Goal: Task Accomplishment & Management: Manage account settings

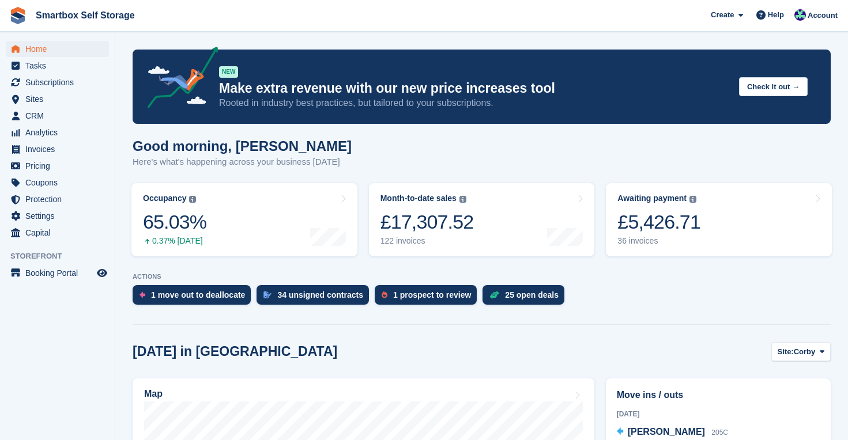
click at [36, 46] on span "Home" at bounding box center [59, 49] width 69 height 16
click at [417, 297] on div "1 prospect to review" at bounding box center [432, 295] width 78 height 9
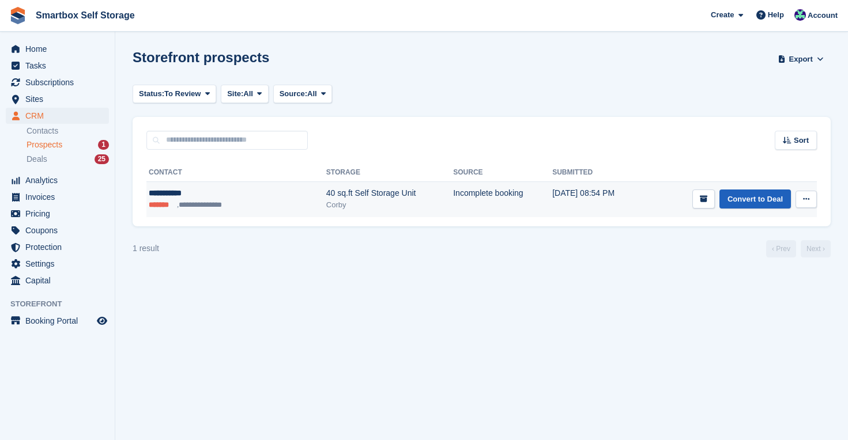
click at [751, 198] on link "Convert to Deal" at bounding box center [754, 199] width 71 height 19
click at [756, 198] on link "Convert to Deal" at bounding box center [754, 199] width 71 height 19
click at [747, 198] on link "Convert to Deal" at bounding box center [754, 199] width 71 height 19
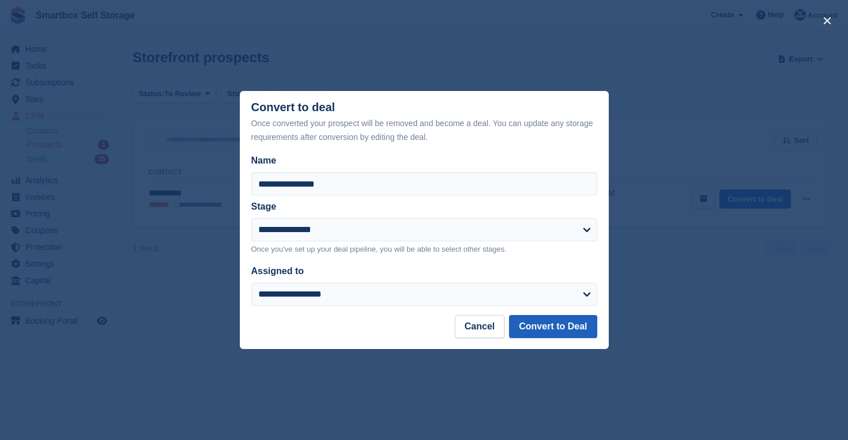
click at [574, 326] on button "Convert to Deal" at bounding box center [553, 326] width 88 height 23
click at [556, 330] on button "Convert to Deal" at bounding box center [553, 326] width 88 height 23
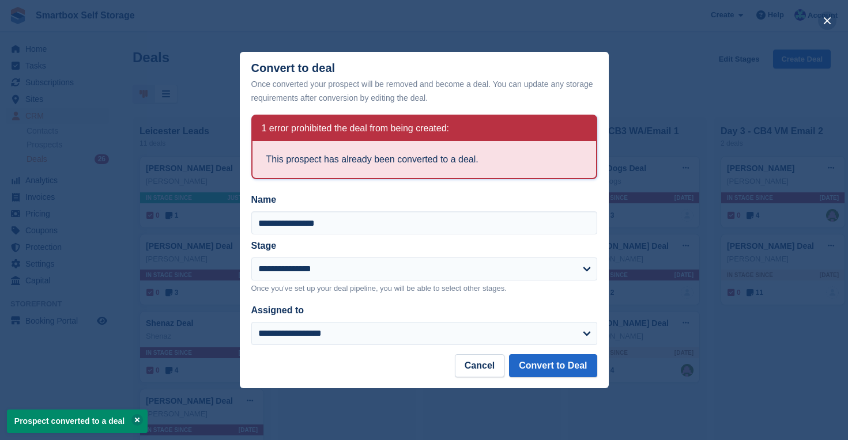
click at [828, 22] on button "close" at bounding box center [827, 21] width 18 height 18
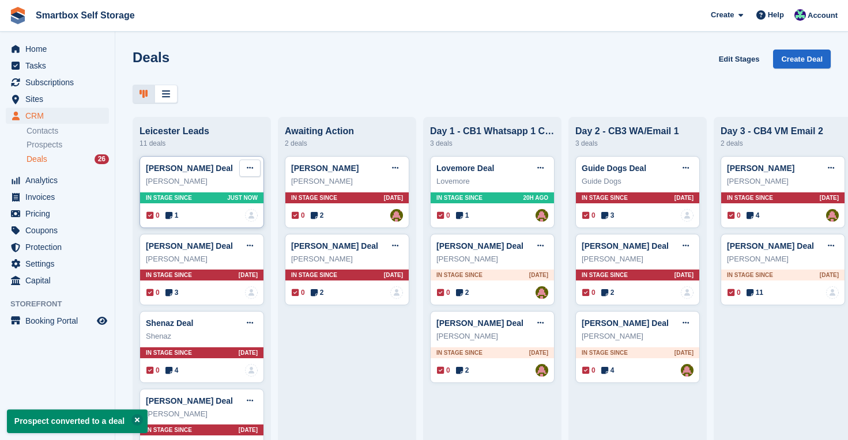
click at [255, 166] on button at bounding box center [249, 168] width 21 height 17
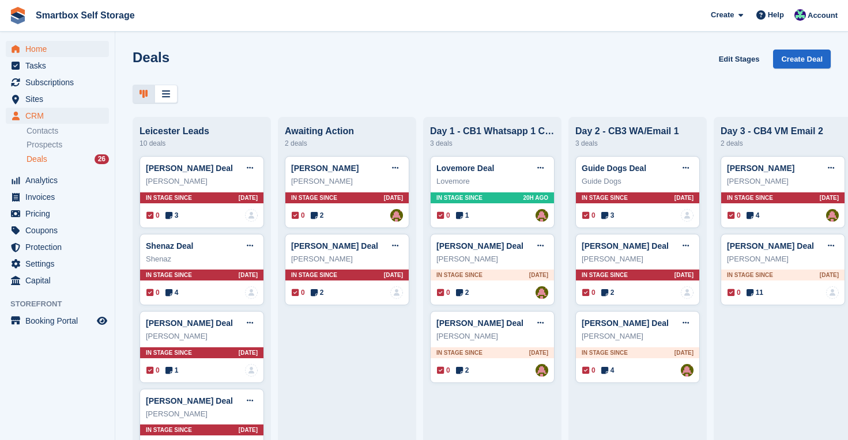
click at [46, 51] on span "Home" at bounding box center [59, 49] width 69 height 16
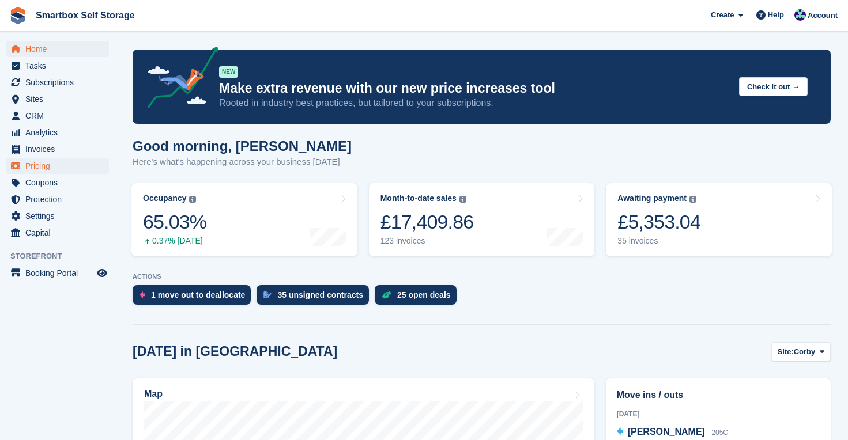
click at [43, 168] on span "Pricing" at bounding box center [59, 166] width 69 height 16
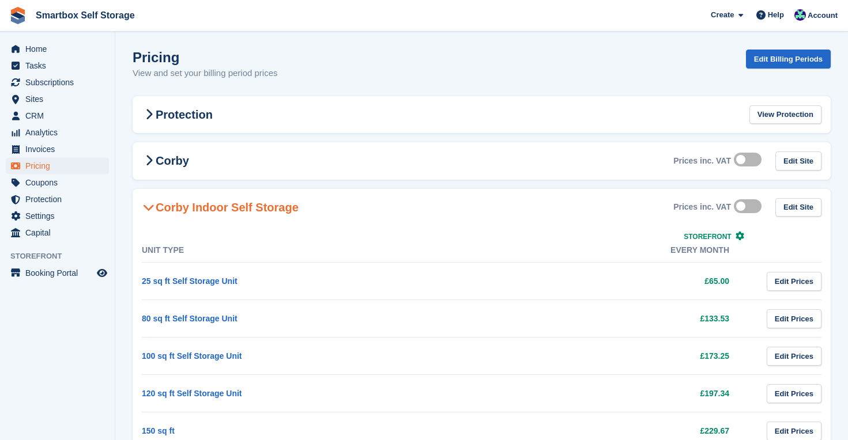
click at [150, 209] on icon at bounding box center [149, 208] width 12 height 12
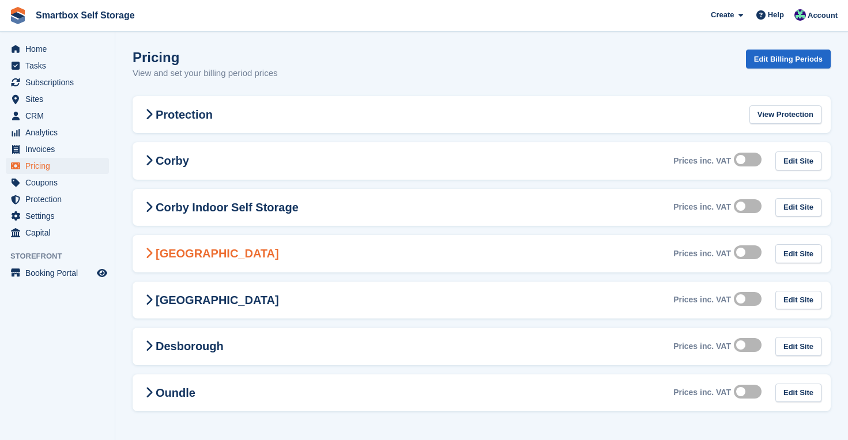
click at [150, 257] on icon at bounding box center [148, 254] width 7 height 12
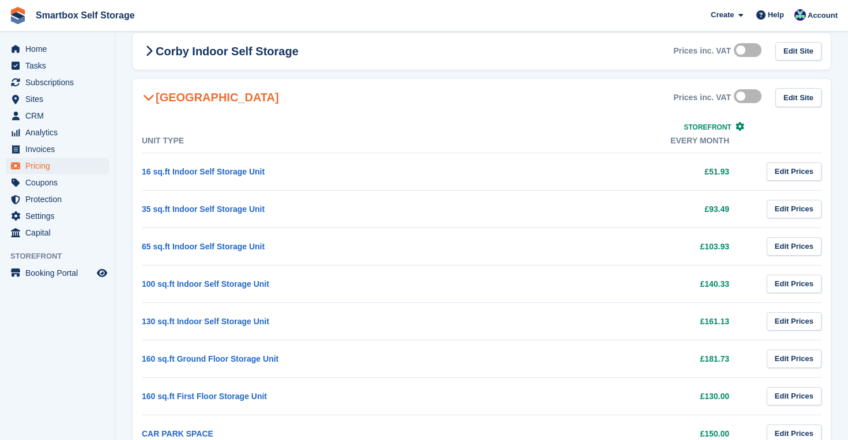
scroll to position [157, 0]
click at [37, 48] on span "Home" at bounding box center [59, 49] width 69 height 16
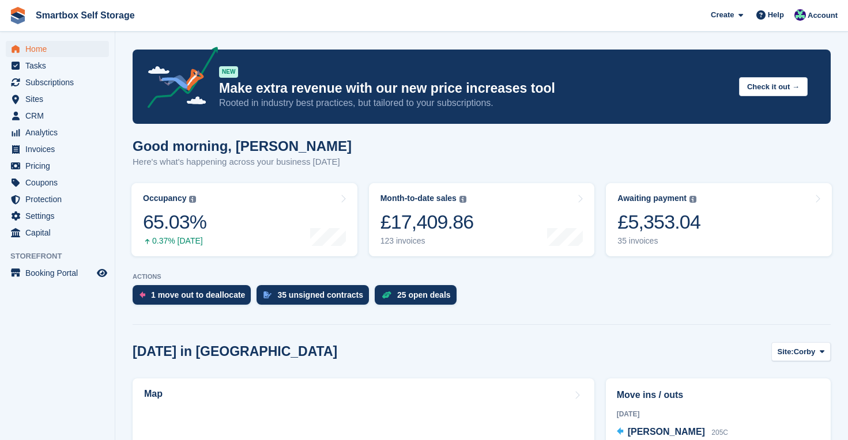
scroll to position [23, 0]
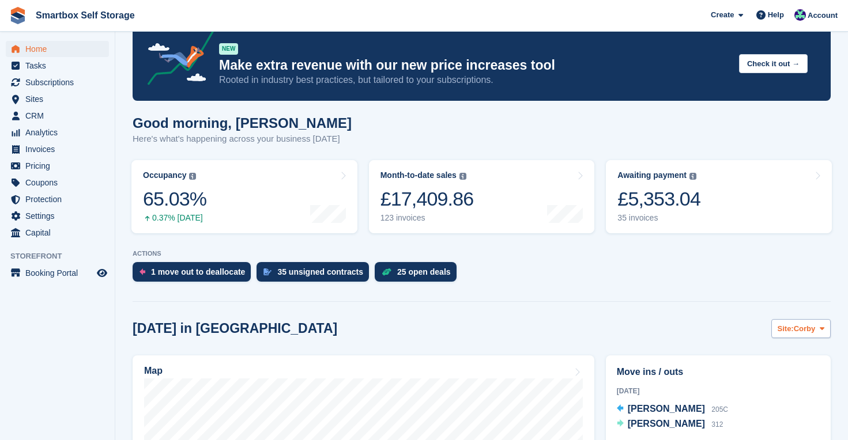
click at [800, 329] on span "Corby" at bounding box center [805, 329] width 22 height 12
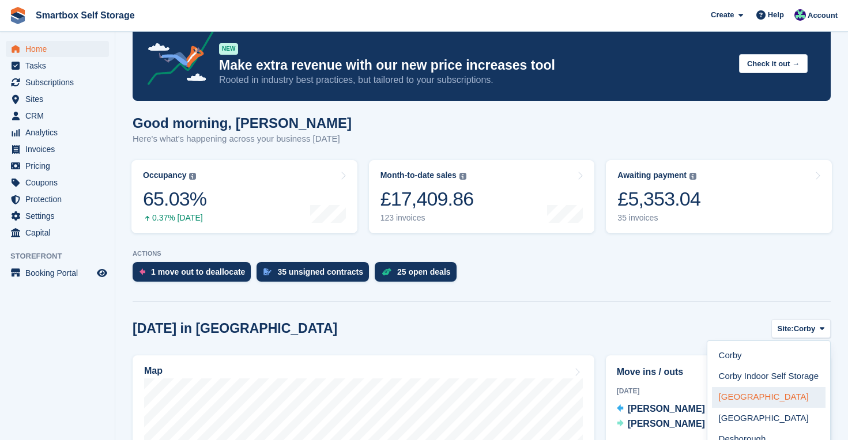
click at [766, 393] on link "[GEOGRAPHIC_DATA]" at bounding box center [769, 397] width 114 height 21
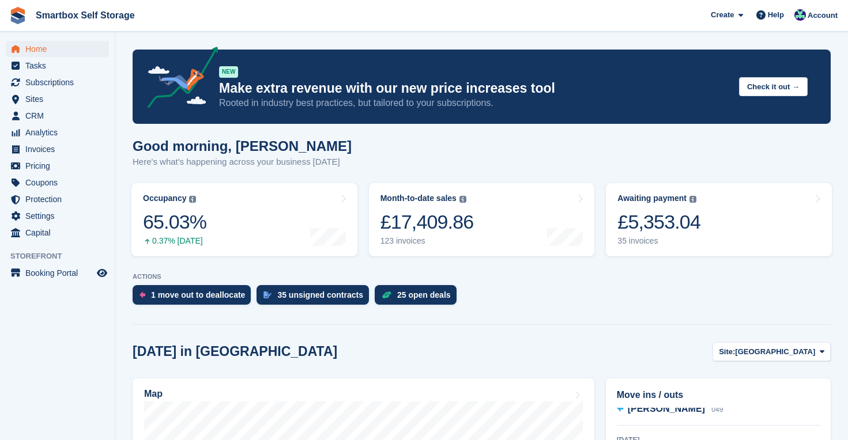
scroll to position [0, 0]
click at [58, 133] on span "Analytics" at bounding box center [59, 133] width 69 height 16
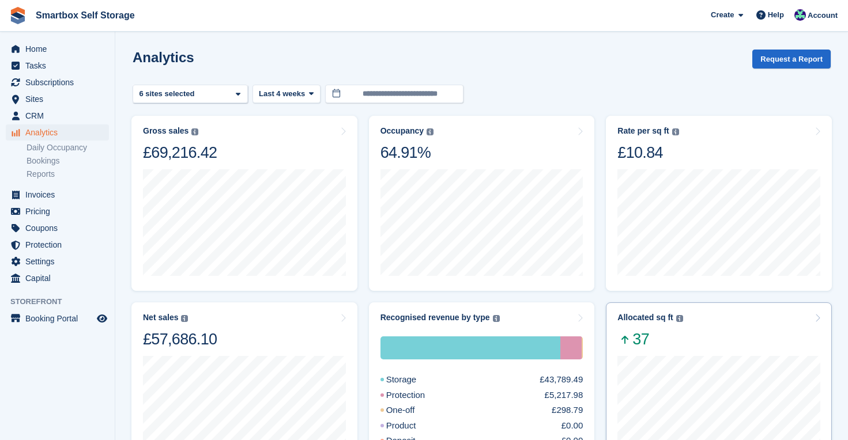
click at [736, 333] on div "Allocated sq ft The total change in allocated area from the beginning to the en…" at bounding box center [718, 331] width 203 height 36
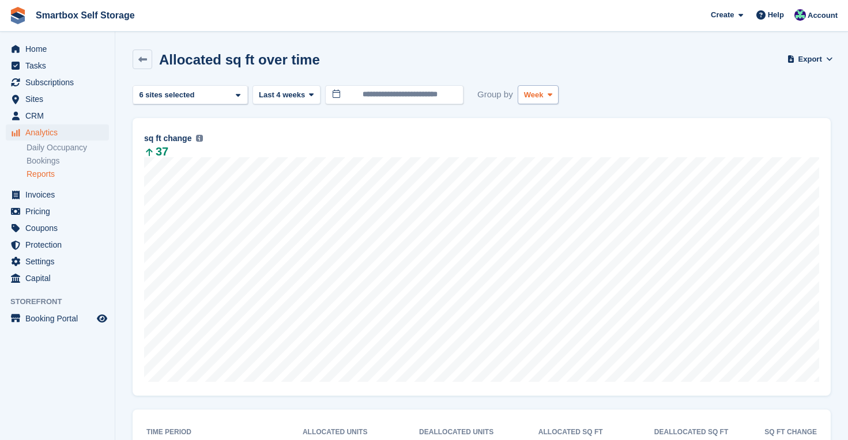
click at [555, 100] on button "Week" at bounding box center [538, 94] width 41 height 19
click at [544, 171] on link "Month" at bounding box center [573, 163] width 100 height 21
click at [307, 91] on button "Last 4 weeks" at bounding box center [286, 94] width 68 height 19
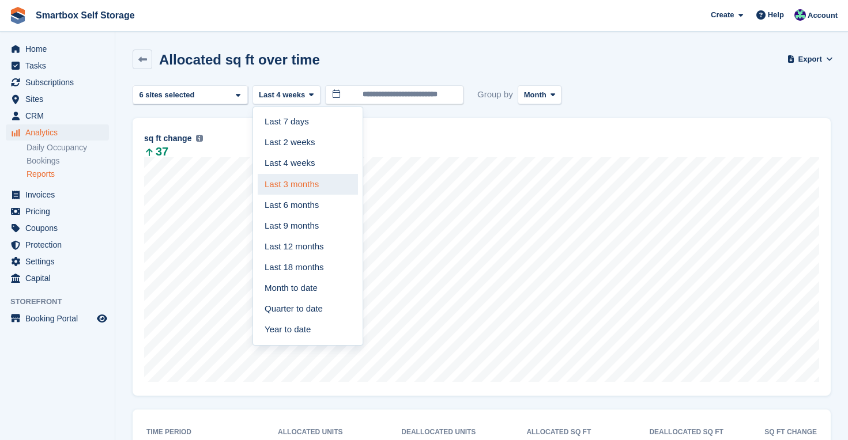
click at [310, 187] on link "Last 3 months" at bounding box center [308, 184] width 100 height 21
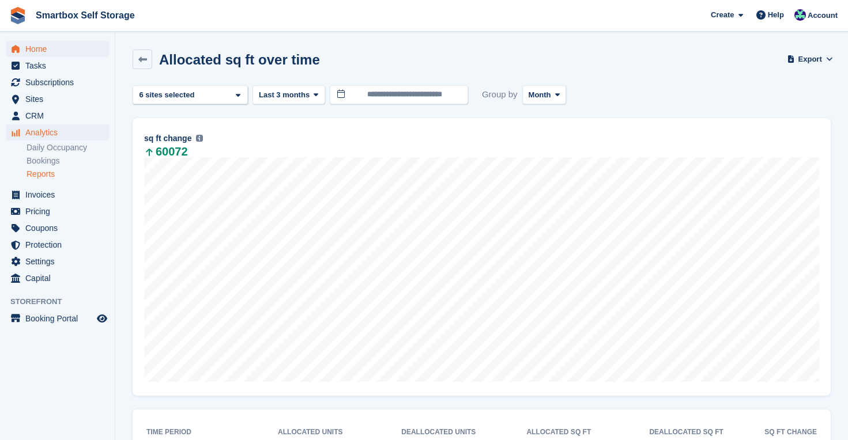
click at [33, 51] on span "Home" at bounding box center [59, 49] width 69 height 16
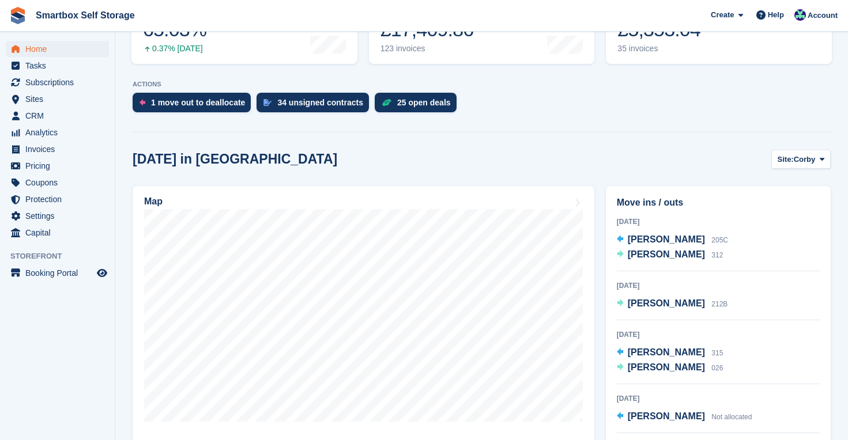
scroll to position [195, 0]
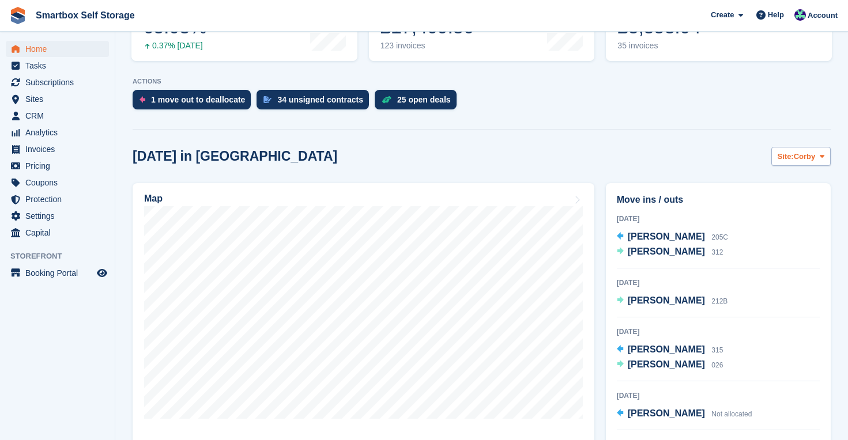
click at [784, 156] on span "Site:" at bounding box center [786, 157] width 16 height 12
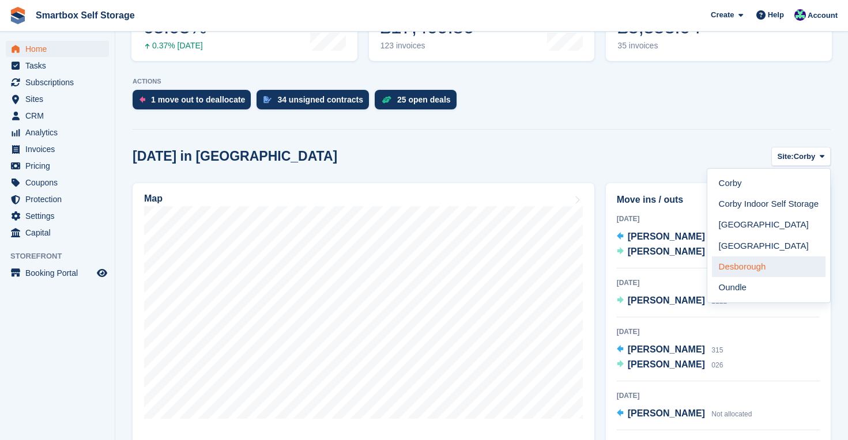
click at [746, 265] on link "Desborough" at bounding box center [769, 267] width 114 height 21
